Goal: Task Accomplishment & Management: Manage account settings

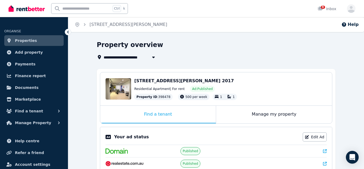
click at [152, 57] on icon "button" at bounding box center [153, 57] width 5 height 4
type input "**********"
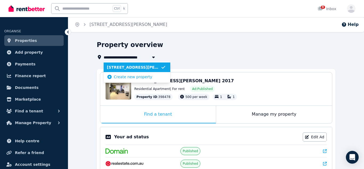
click at [152, 57] on icon "button" at bounding box center [153, 57] width 5 height 4
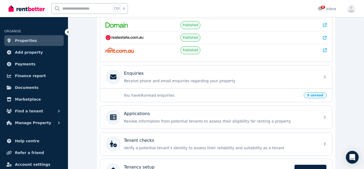
scroll to position [163, 0]
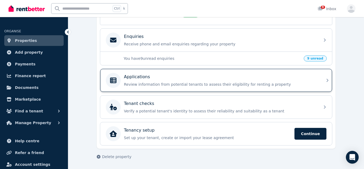
click at [208, 80] on div "Applications Review information from potential tenants to assess their eligibil…" at bounding box center [220, 80] width 193 height 13
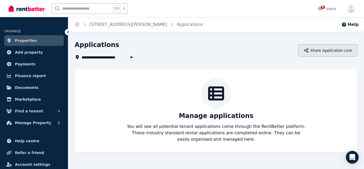
click at [329, 52] on button "Share Application Link" at bounding box center [328, 50] width 60 height 12
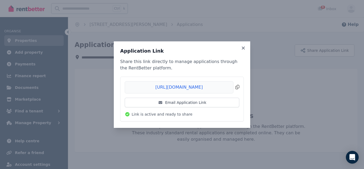
click at [238, 86] on span "Copied!" at bounding box center [182, 87] width 115 height 12
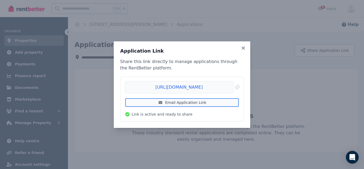
click at [185, 102] on link "Email Application Link" at bounding box center [182, 103] width 115 height 10
click at [179, 102] on link "Email Application Link" at bounding box center [182, 103] width 115 height 10
click at [175, 103] on link "Email Application Link" at bounding box center [182, 103] width 115 height 10
click at [243, 47] on icon at bounding box center [243, 47] width 3 height 3
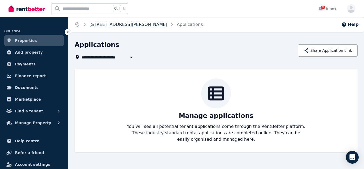
click at [125, 26] on link "[STREET_ADDRESS][PERSON_NAME]" at bounding box center [129, 24] width 78 height 5
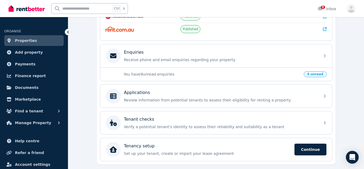
scroll to position [159, 0]
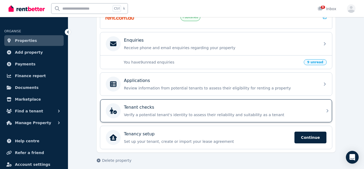
click at [150, 113] on p "Verify a potential tenant's identity to assess their reliability and suitabilit…" at bounding box center [220, 114] width 193 height 5
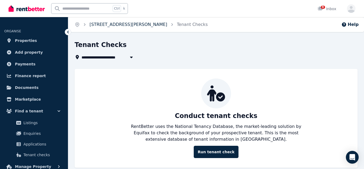
click at [130, 24] on link "[STREET_ADDRESS][PERSON_NAME]" at bounding box center [129, 24] width 78 height 5
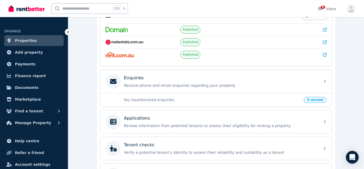
scroll to position [163, 0]
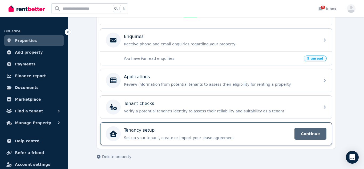
click at [312, 135] on span "Continue" at bounding box center [311, 134] width 32 height 12
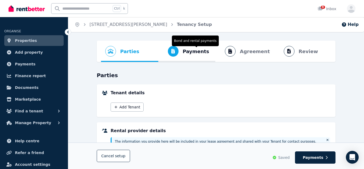
click at [188, 54] on span "Payments" at bounding box center [196, 51] width 26 height 7
select select "**********"
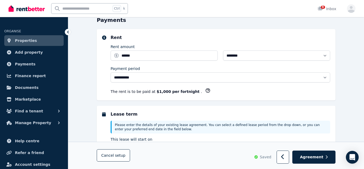
scroll to position [55, 0]
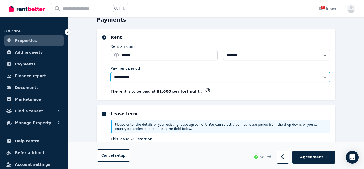
click at [324, 78] on select "**********" at bounding box center [221, 77] width 220 height 10
select select "******"
click at [111, 72] on select "**********" at bounding box center [221, 77] width 220 height 10
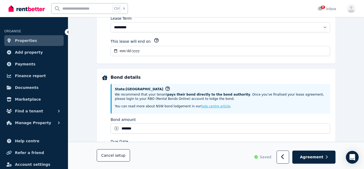
scroll to position [202, 0]
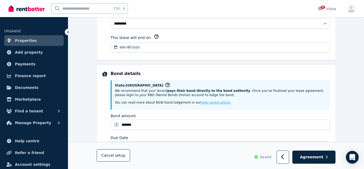
click at [28, 8] on img at bounding box center [27, 9] width 36 height 8
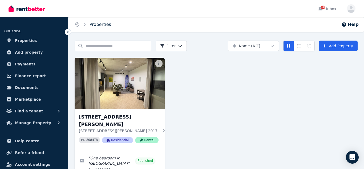
click at [95, 26] on link "Properties" at bounding box center [101, 24] width 22 height 5
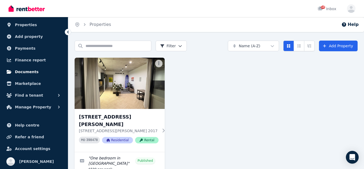
scroll to position [49, 0]
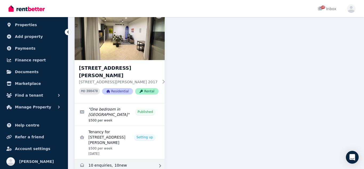
click at [111, 159] on link "Enquiries for 2/291 George St, Waterloo" at bounding box center [120, 165] width 90 height 13
